Goal: Transaction & Acquisition: Purchase product/service

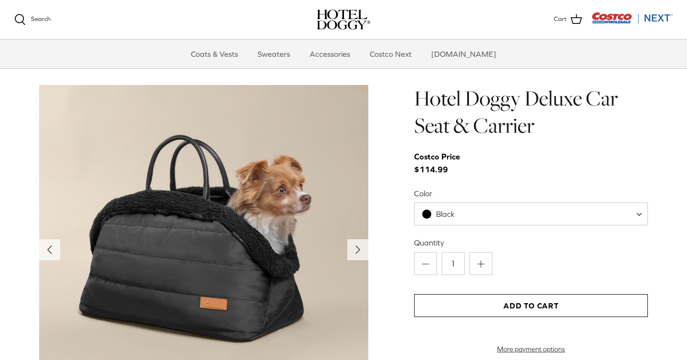
scroll to position [894, 0]
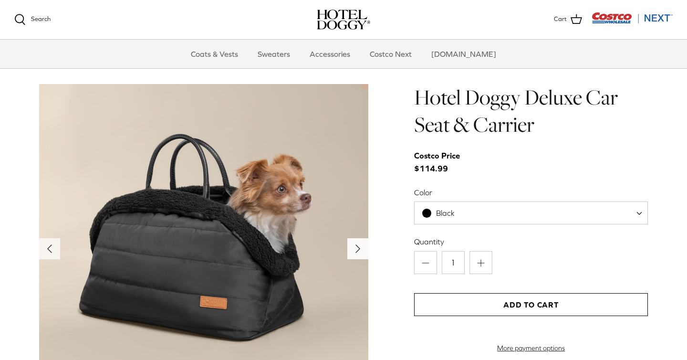
click at [359, 247] on icon "Right" at bounding box center [357, 248] width 15 height 15
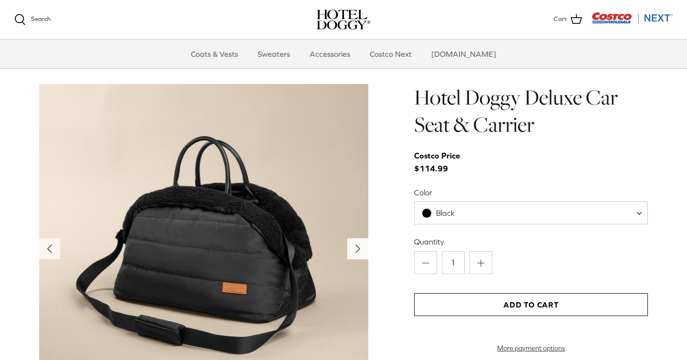
click at [359, 247] on icon "Right" at bounding box center [357, 248] width 15 height 15
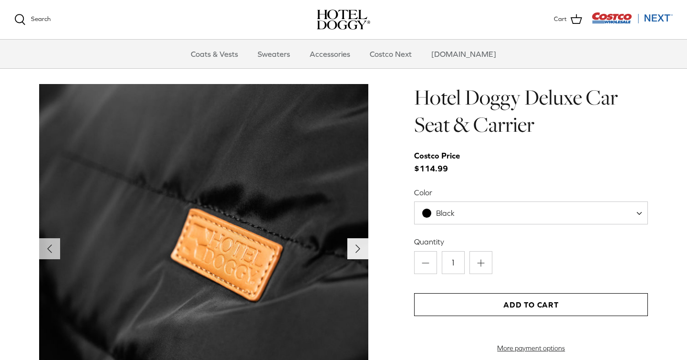
click at [359, 247] on icon "Right" at bounding box center [357, 248] width 15 height 15
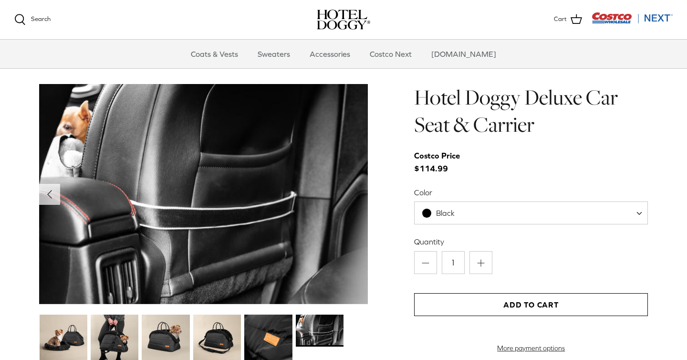
click at [359, 247] on img at bounding box center [203, 194] width 329 height 220
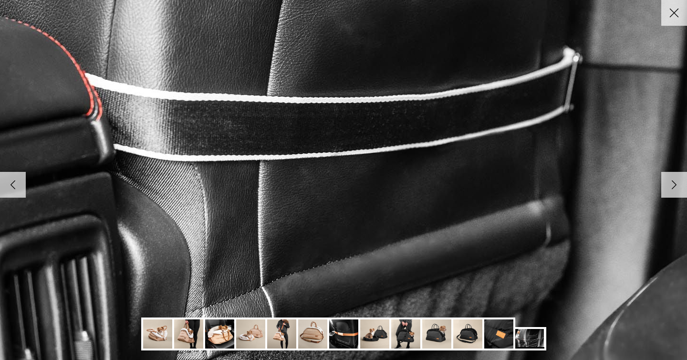
click at [438, 333] on img at bounding box center [436, 333] width 29 height 29
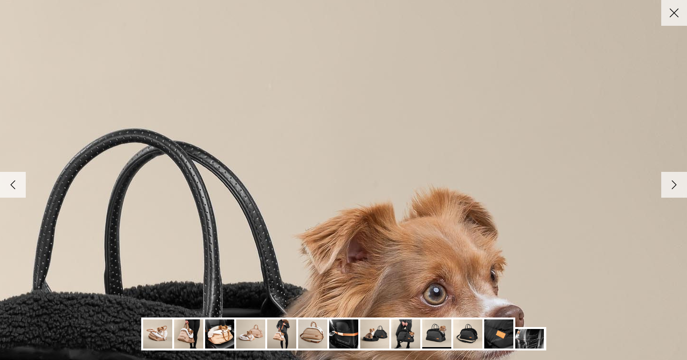
click at [673, 11] on line at bounding box center [675, 13] width 8 height 8
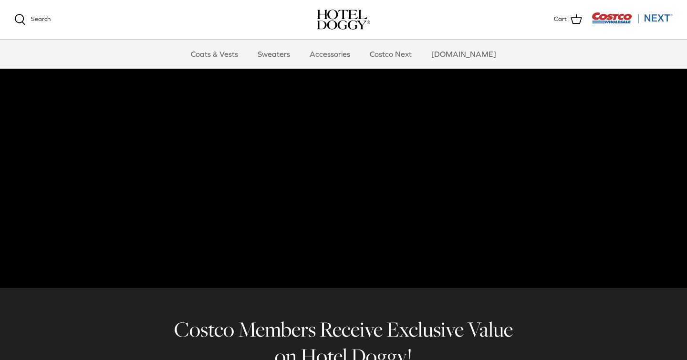
scroll to position [0, 0]
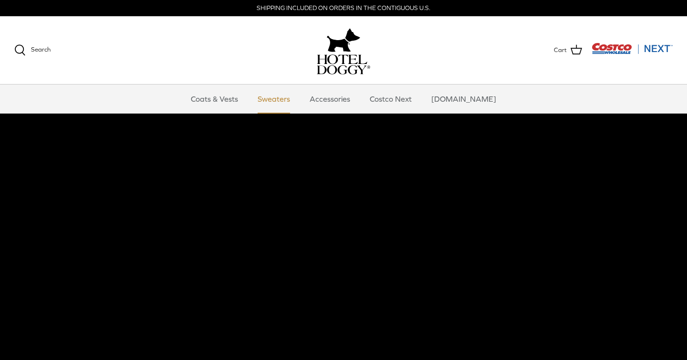
click at [284, 99] on link "Sweaters" at bounding box center [274, 98] width 50 height 29
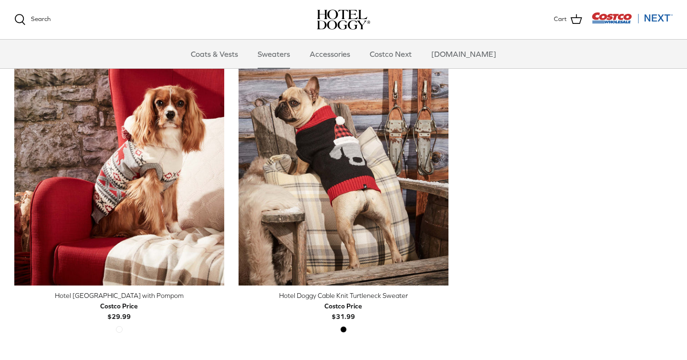
scroll to position [270, 0]
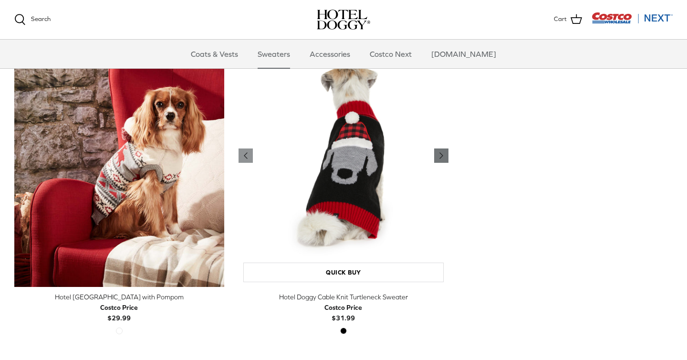
click at [444, 153] on icon "Right" at bounding box center [441, 155] width 11 height 11
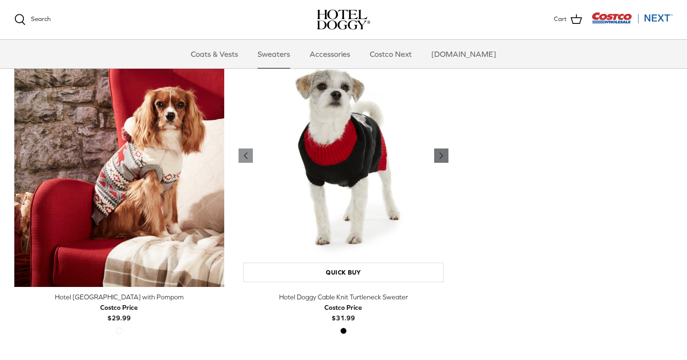
click at [444, 153] on icon "Right" at bounding box center [441, 155] width 11 height 11
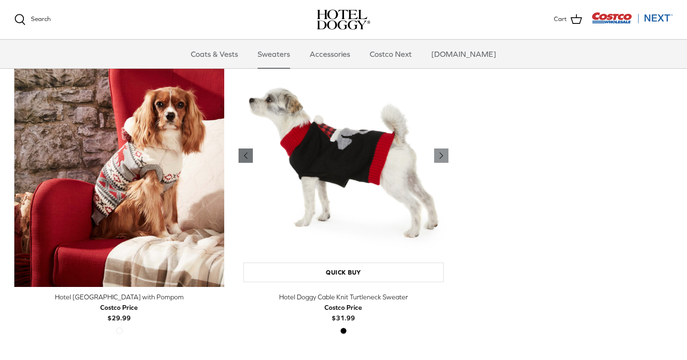
click at [245, 156] on polyline "Previous" at bounding box center [245, 156] width 3 height 6
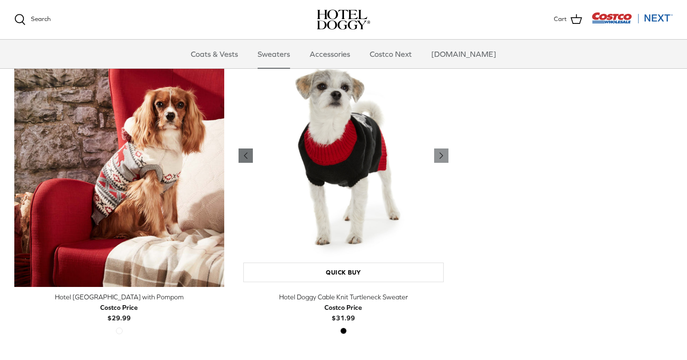
click at [245, 156] on polyline "Previous" at bounding box center [245, 156] width 3 height 6
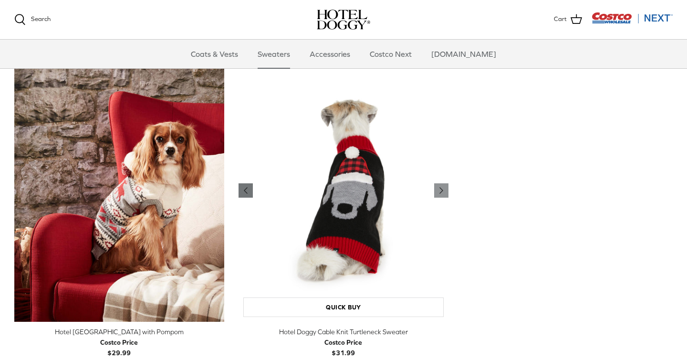
scroll to position [222, 0]
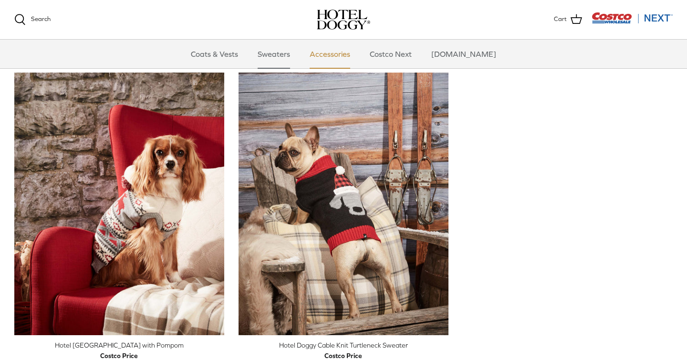
click at [352, 54] on link "Accessories" at bounding box center [330, 54] width 58 height 29
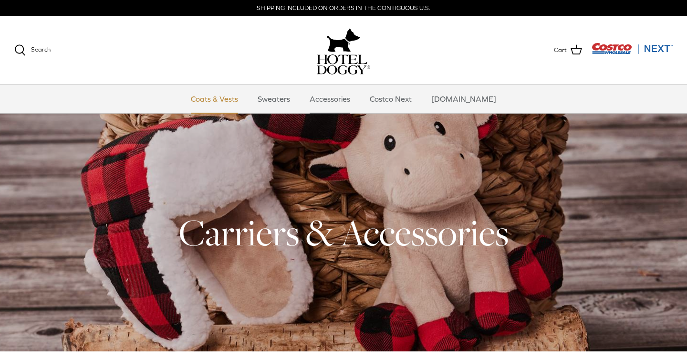
click at [232, 100] on link "Coats & Vests" at bounding box center [214, 98] width 64 height 29
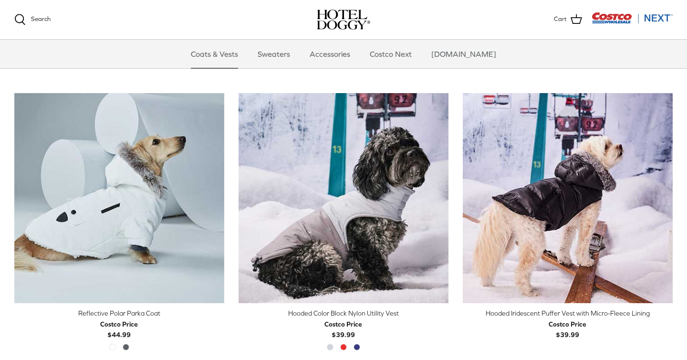
scroll to position [771, 0]
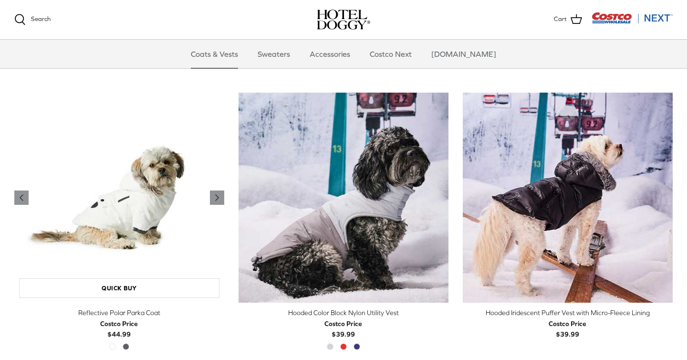
click at [141, 256] on img "Reflective Polar Parka Coat" at bounding box center [119, 198] width 210 height 210
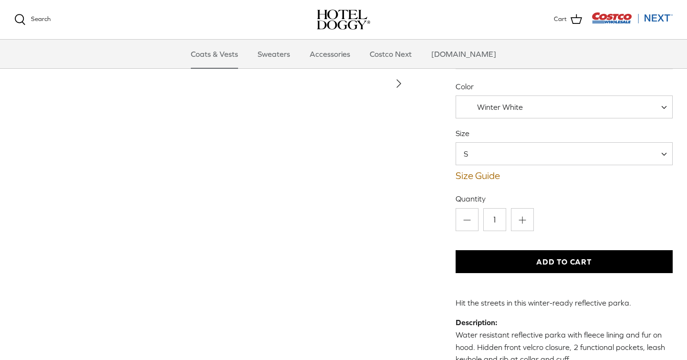
scroll to position [68, 0]
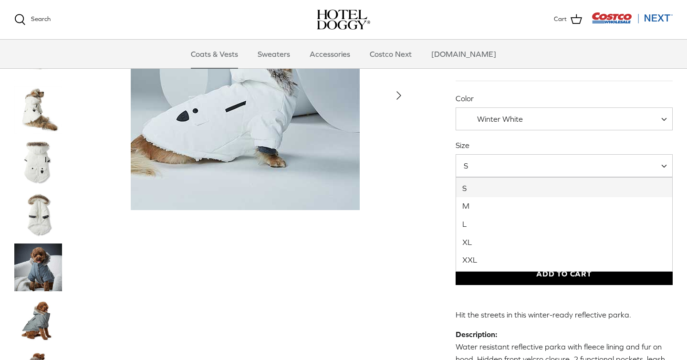
click at [662, 166] on span "S" at bounding box center [564, 165] width 217 height 23
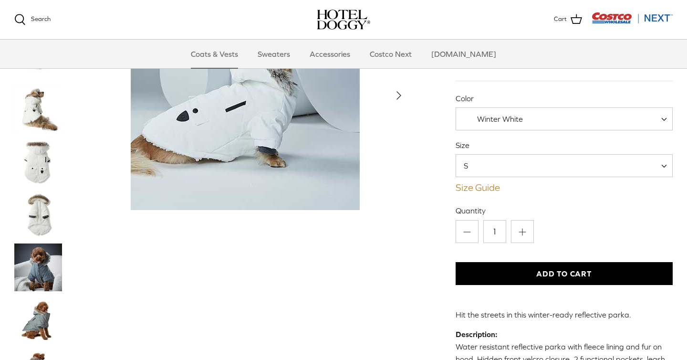
click at [474, 188] on link "Size Guide" at bounding box center [564, 187] width 217 height 11
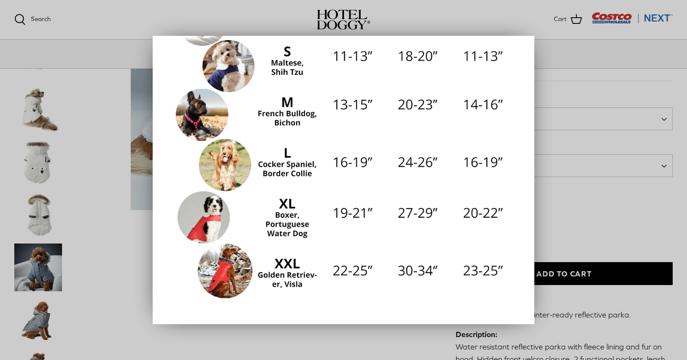
scroll to position [200, 0]
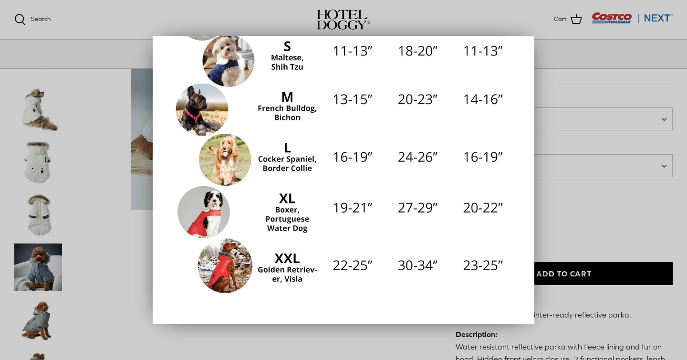
click at [617, 207] on div at bounding box center [343, 180] width 687 height 360
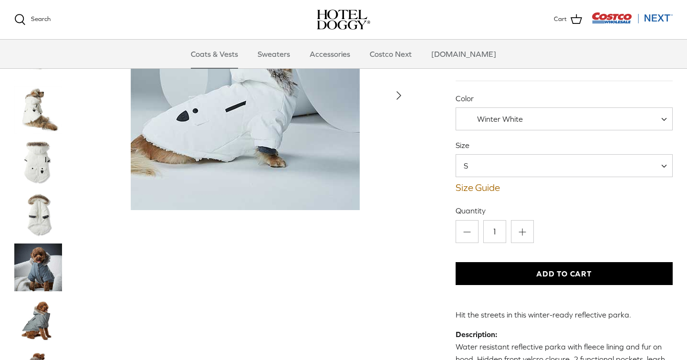
click at [41, 279] on img "Thumbnail Link" at bounding box center [38, 267] width 48 height 48
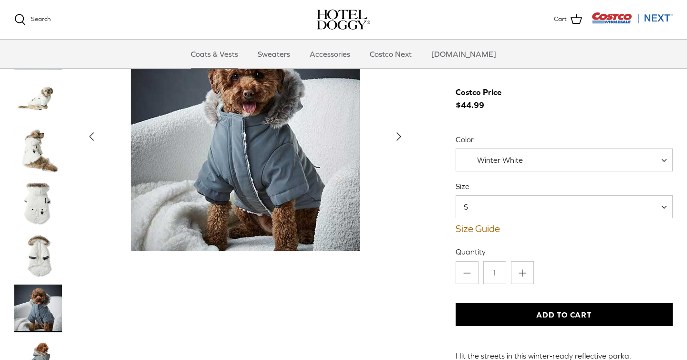
scroll to position [28, 0]
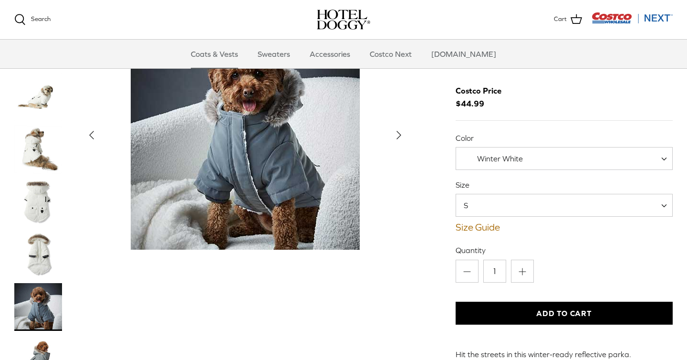
click at [38, 357] on img "Thumbnail Link" at bounding box center [38, 360] width 48 height 48
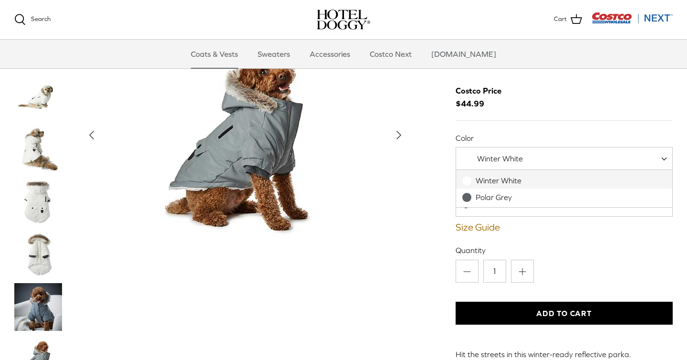
click at [550, 155] on span "Winter White" at bounding box center [564, 158] width 217 height 23
select select "Polar Grey"
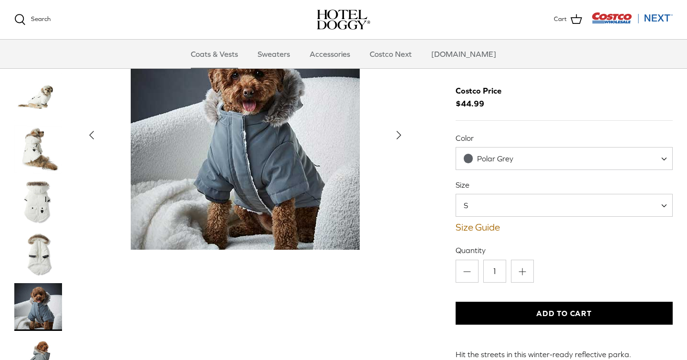
click at [39, 308] on img "Thumbnail Link" at bounding box center [38, 307] width 48 height 48
click at [38, 149] on img "Thumbnail Link" at bounding box center [38, 150] width 48 height 48
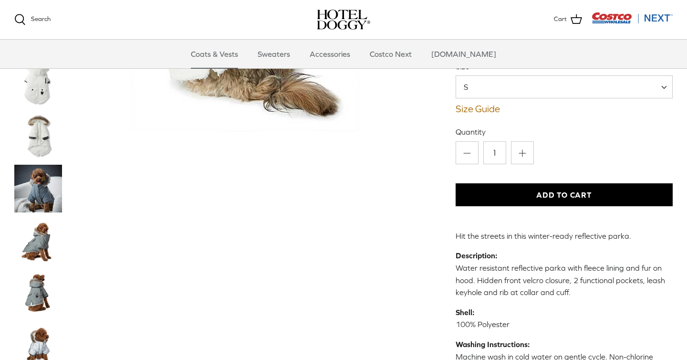
scroll to position [157, 0]
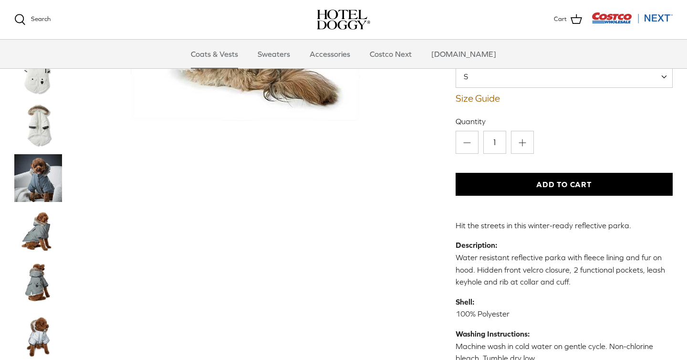
click at [32, 173] on img "Thumbnail Link" at bounding box center [38, 178] width 48 height 48
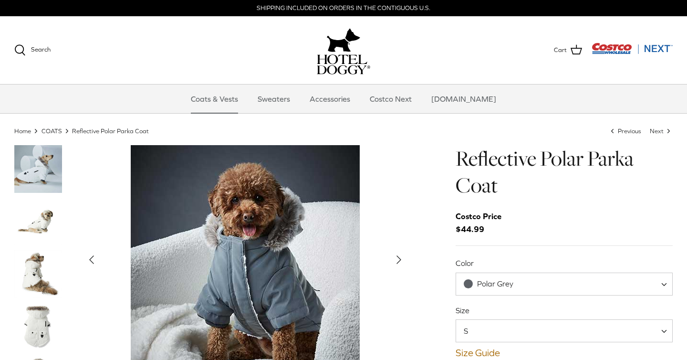
scroll to position [1, 0]
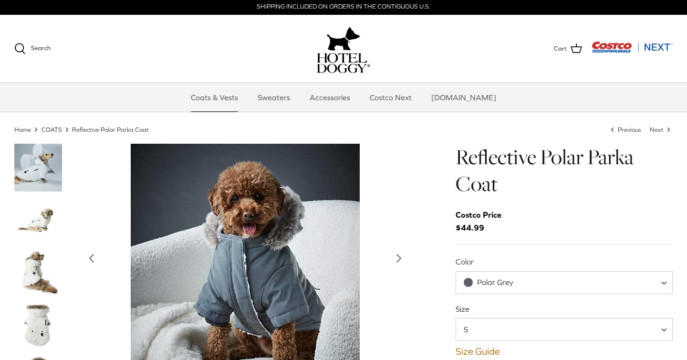
click at [32, 221] on img "Thumbnail Link" at bounding box center [38, 220] width 48 height 48
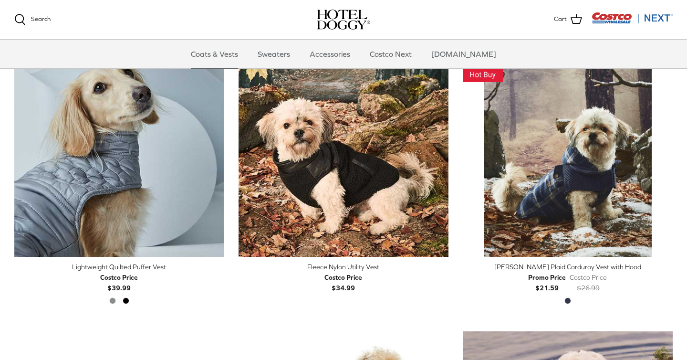
scroll to position [1095, 0]
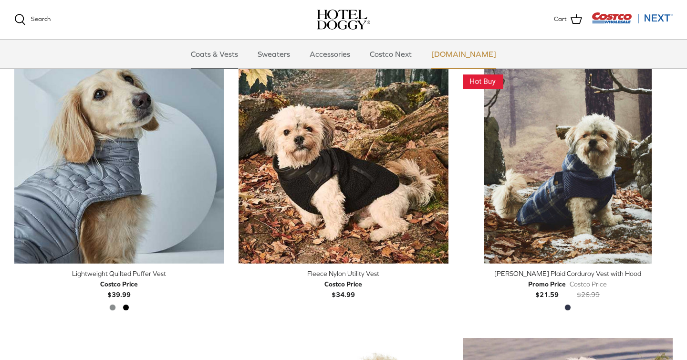
click at [464, 56] on link "[DOMAIN_NAME]" at bounding box center [464, 54] width 82 height 29
